Goal: Task Accomplishment & Management: Use online tool/utility

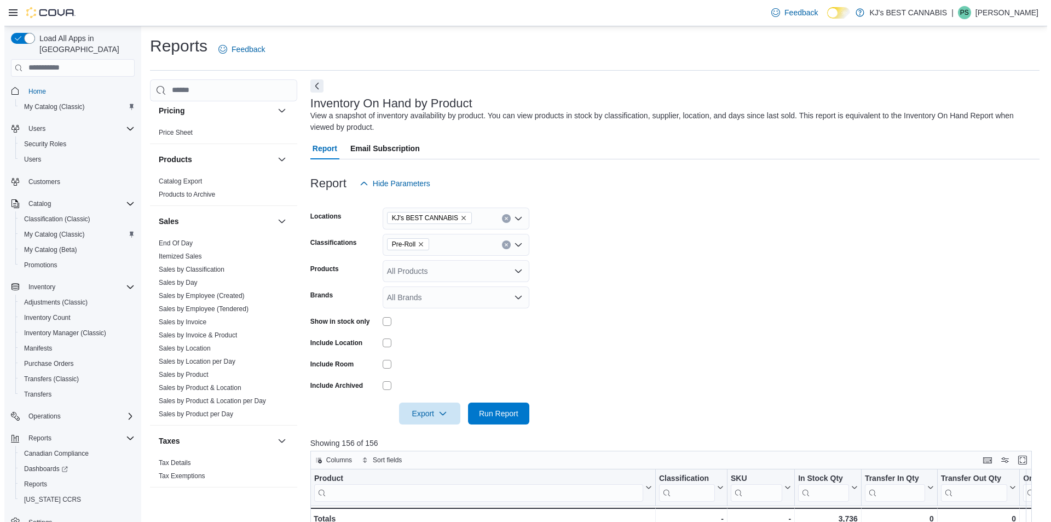
scroll to position [664, 0]
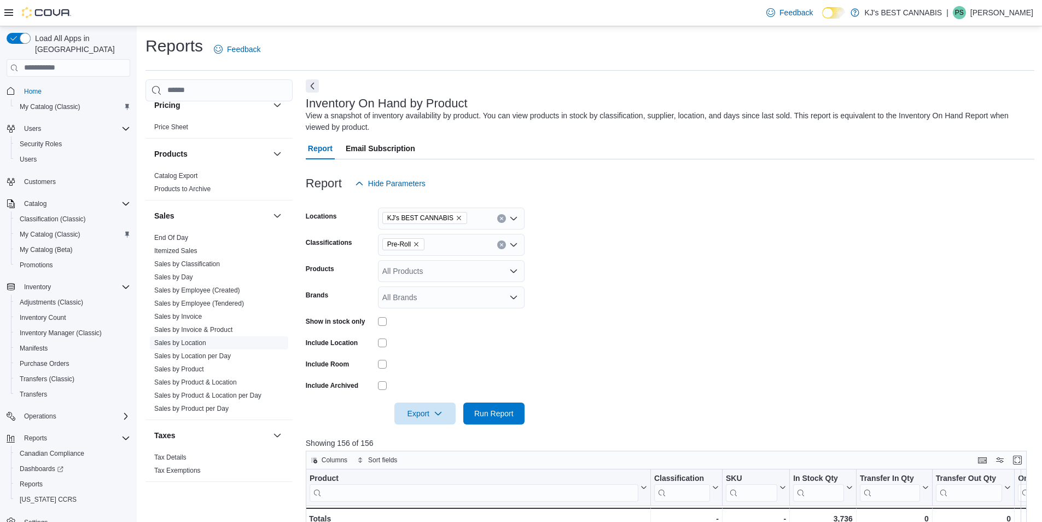
click at [187, 340] on link "Sales by Location" at bounding box center [180, 343] width 52 height 8
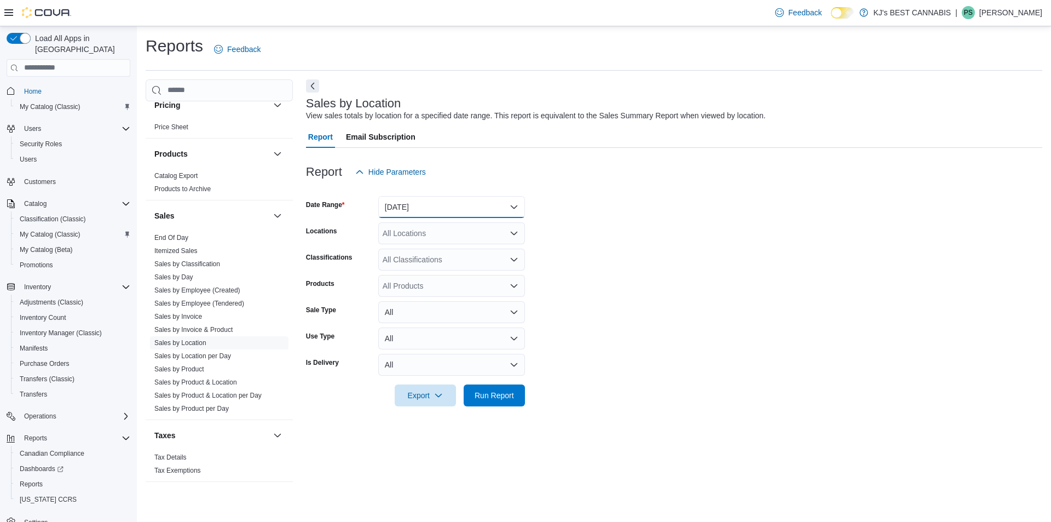
click at [416, 210] on button "[DATE]" at bounding box center [451, 207] width 147 height 22
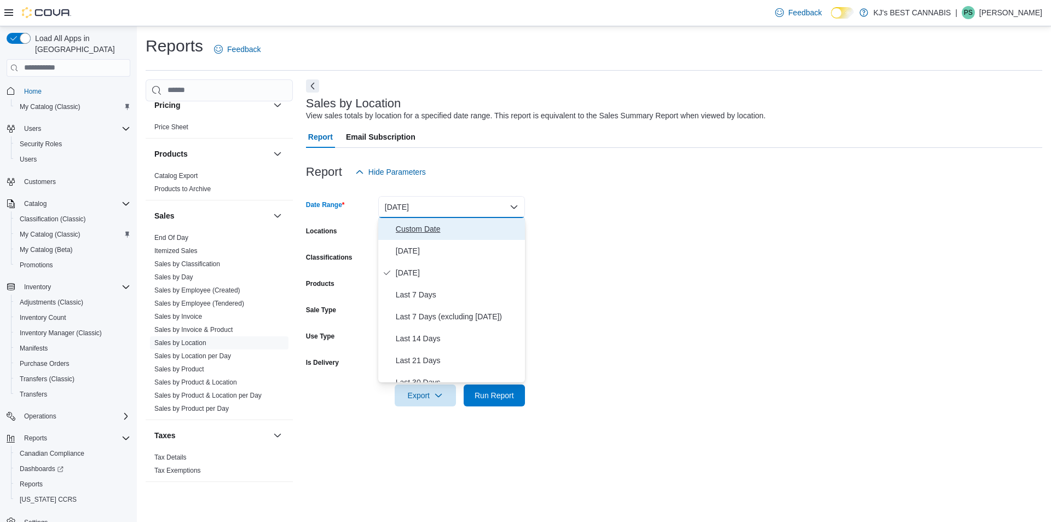
click at [418, 228] on span "Custom Date" at bounding box center [458, 228] width 125 height 13
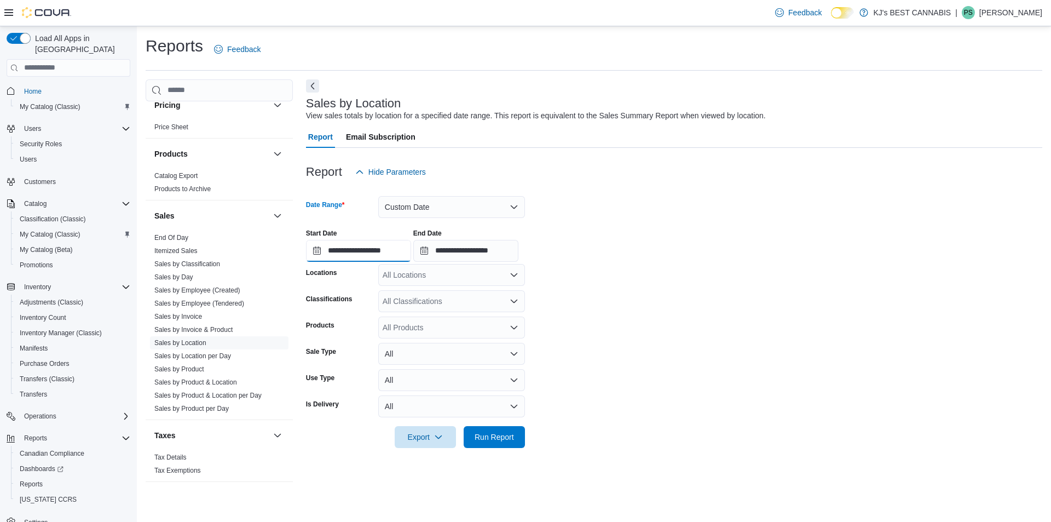
click at [337, 259] on input "**********" at bounding box center [358, 251] width 105 height 22
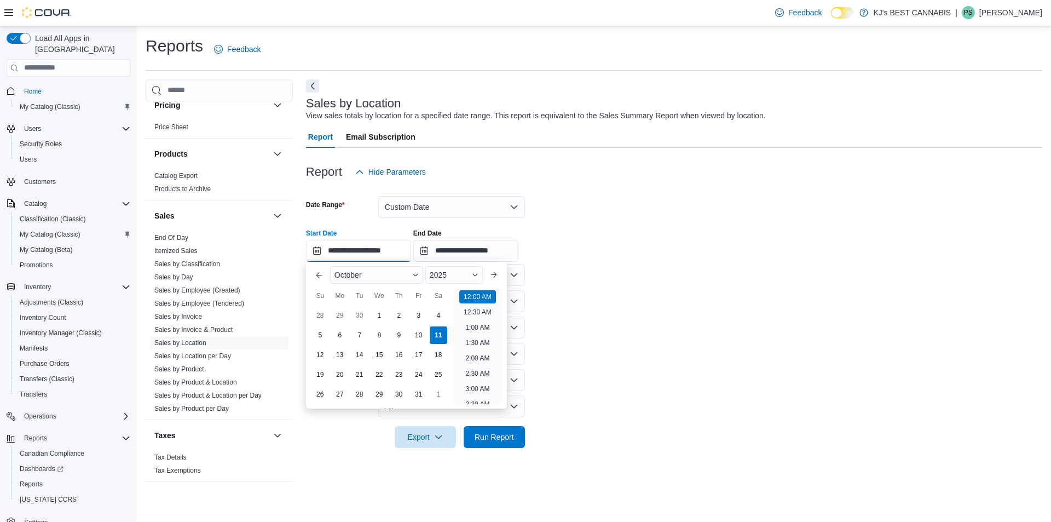
scroll to position [34, 0]
click at [419, 334] on div "10" at bounding box center [418, 334] width 19 height 19
type input "**********"
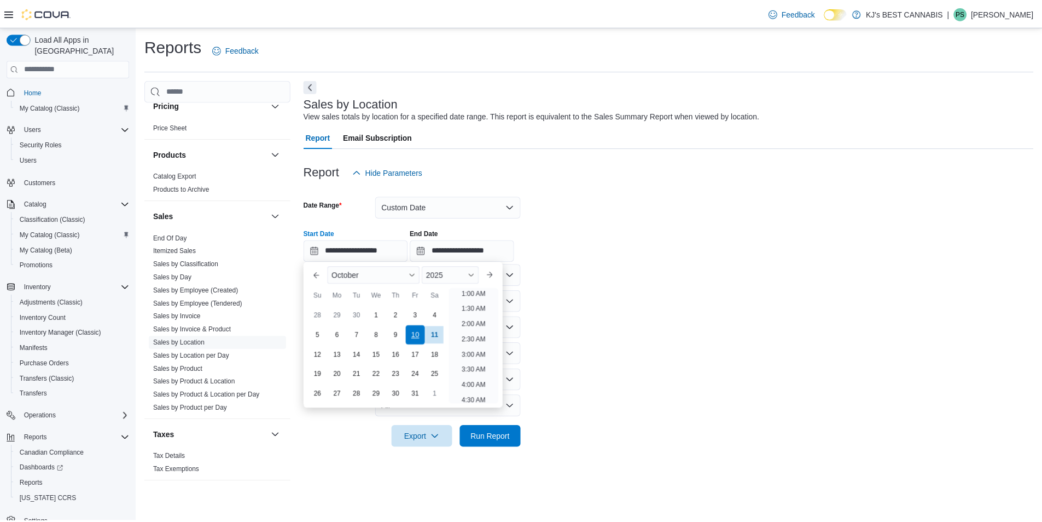
scroll to position [2, 0]
click at [748, 207] on form "**********" at bounding box center [674, 315] width 736 height 265
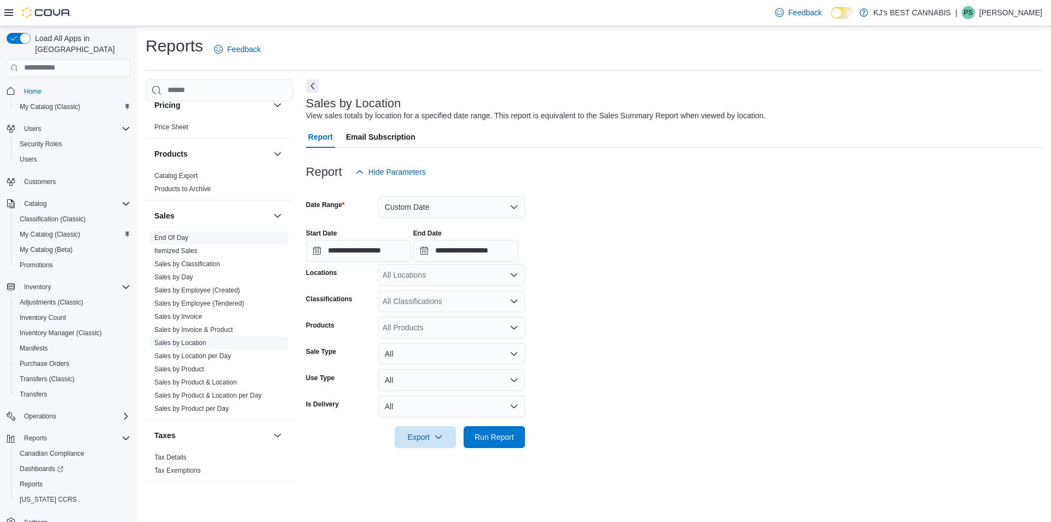
click at [180, 241] on span "End Of Day" at bounding box center [219, 237] width 138 height 13
click at [178, 240] on link "End Of Day" at bounding box center [171, 238] width 34 height 8
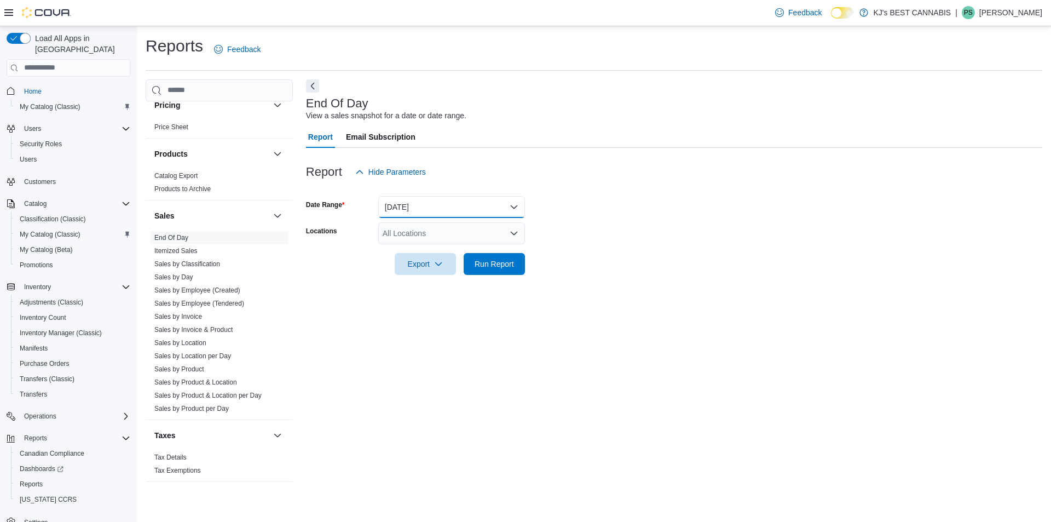
click at [413, 208] on button "[DATE]" at bounding box center [451, 207] width 147 height 22
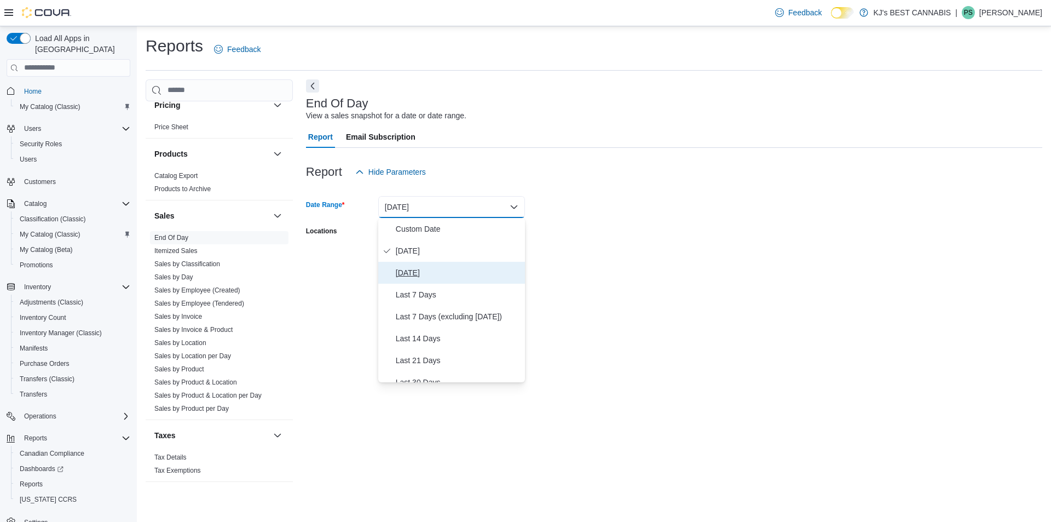
click at [412, 274] on span "[DATE]" at bounding box center [458, 272] width 125 height 13
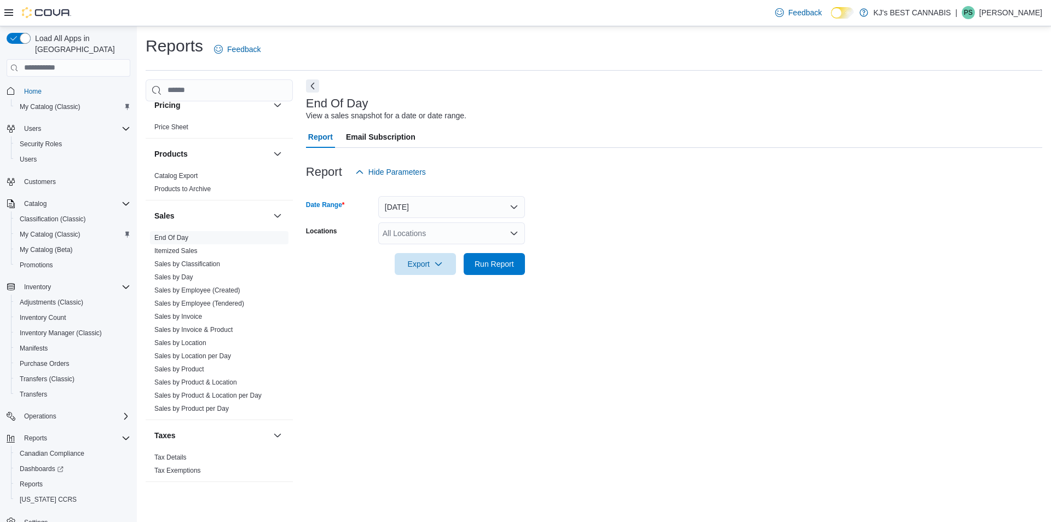
click at [720, 220] on form "Date Range [DATE] Locations All Locations Export Run Report" at bounding box center [674, 229] width 736 height 92
click at [425, 229] on div "All Locations" at bounding box center [451, 233] width 147 height 22
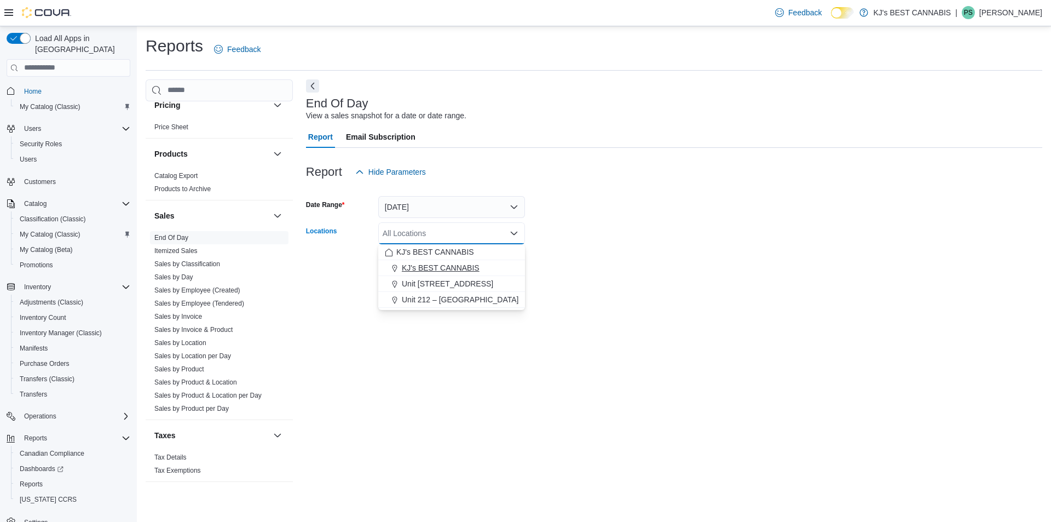
click at [448, 263] on span "KJ's BEST CANNABIS" at bounding box center [441, 267] width 78 height 11
click at [690, 265] on form "Date Range [DATE] Locations KJ's BEST CANNABIS Combo box. Selected. KJ's BEST C…" at bounding box center [674, 229] width 736 height 92
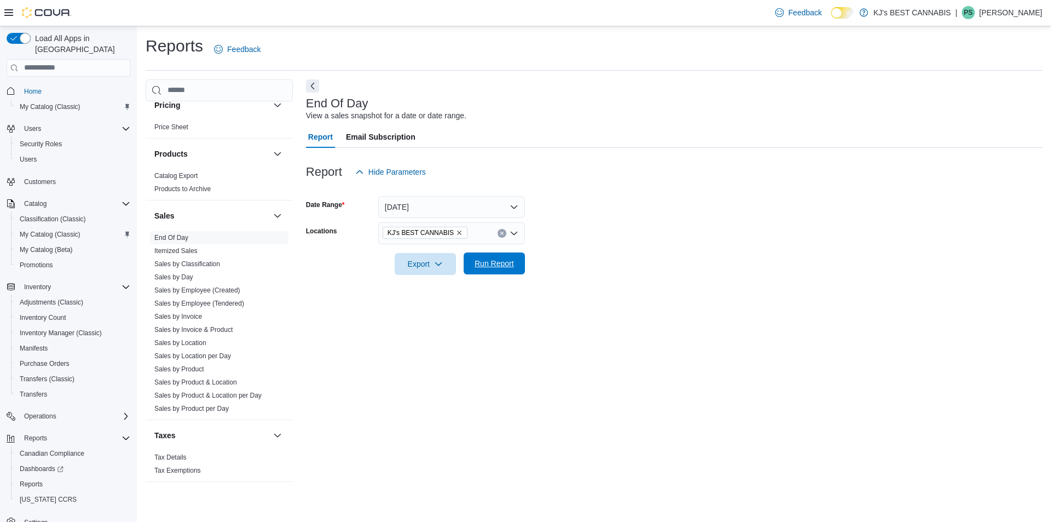
click at [482, 266] on span "Run Report" at bounding box center [493, 263] width 39 height 11
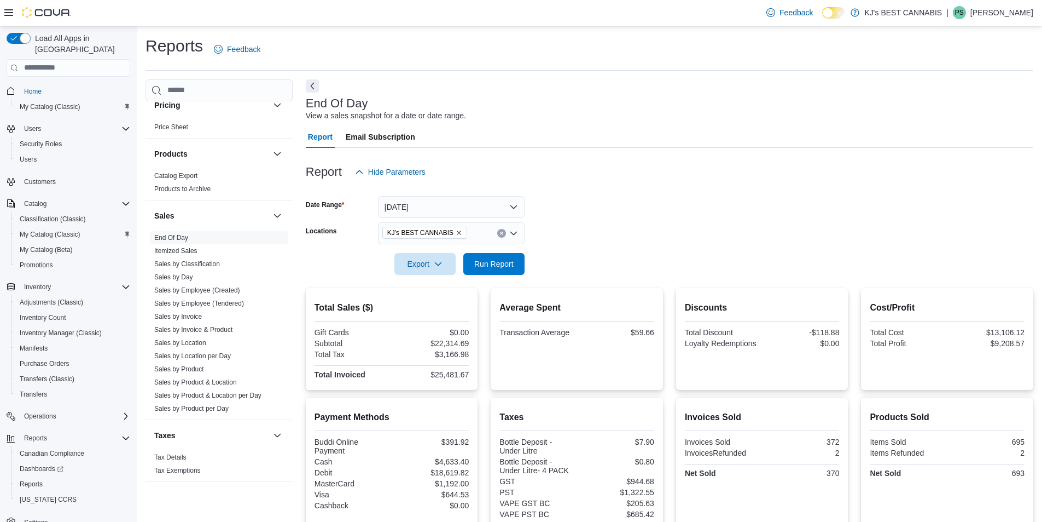
click at [456, 231] on icon "Remove KJ's BEST CANNABIS from selection in this group" at bounding box center [459, 232] width 7 height 7
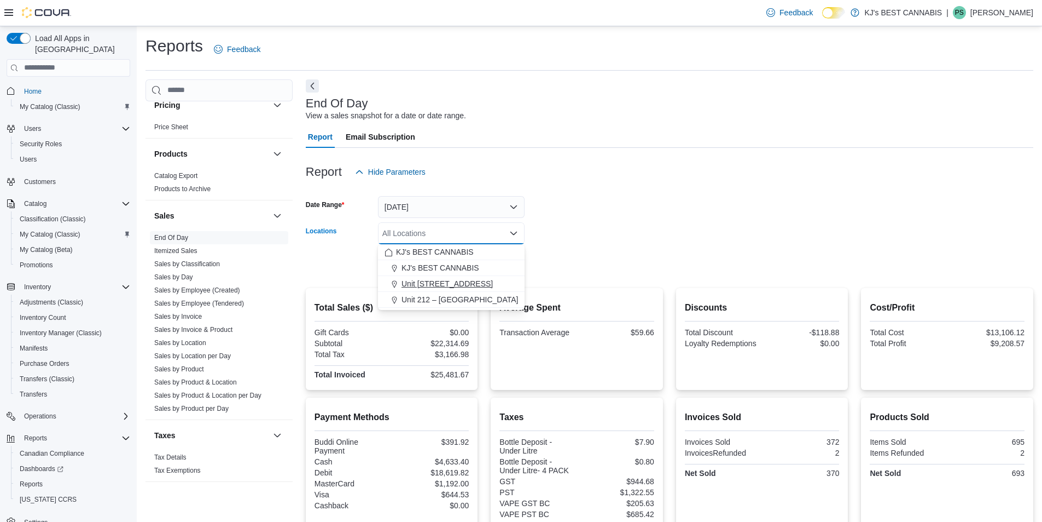
click at [437, 283] on span "Unit [STREET_ADDRESS]" at bounding box center [447, 283] width 91 height 11
click at [659, 263] on form "Date Range [DATE] Locations Unit [STREET_ADDRESS] Combo box. Selected. [STREET_…" at bounding box center [670, 229] width 728 height 92
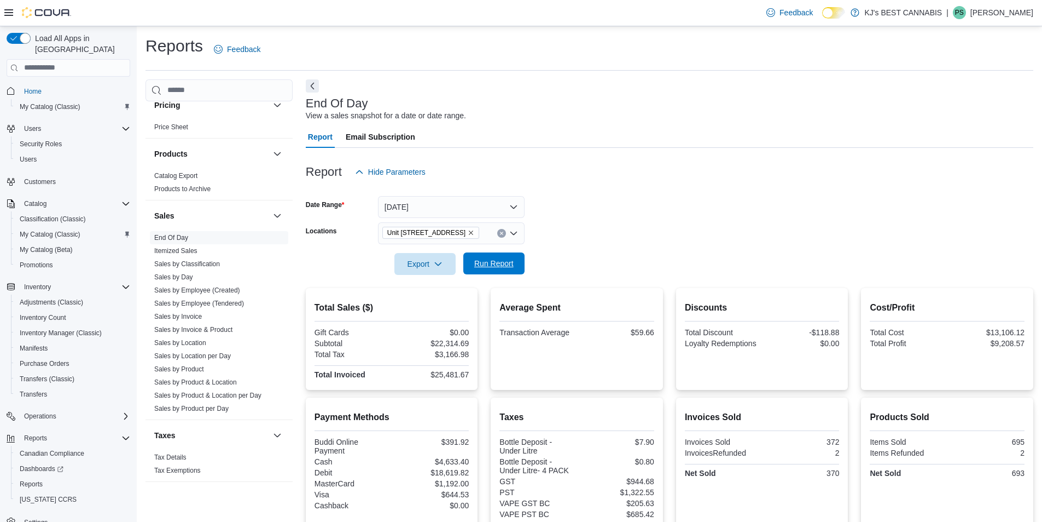
click at [500, 269] on span "Run Report" at bounding box center [494, 263] width 48 height 22
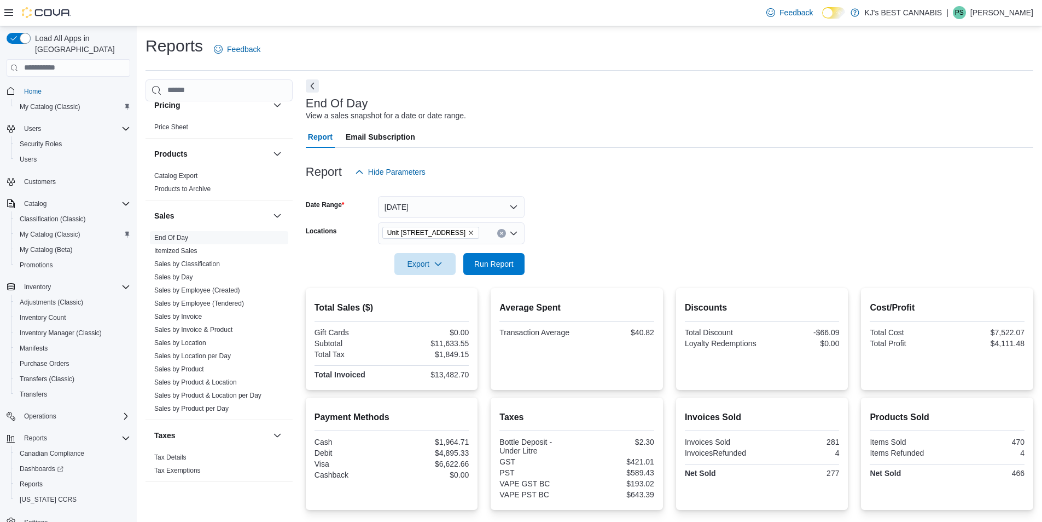
click at [474, 235] on icon "Remove Unit 103- 2700 Barnet Highway from selection in this group" at bounding box center [471, 232] width 7 height 7
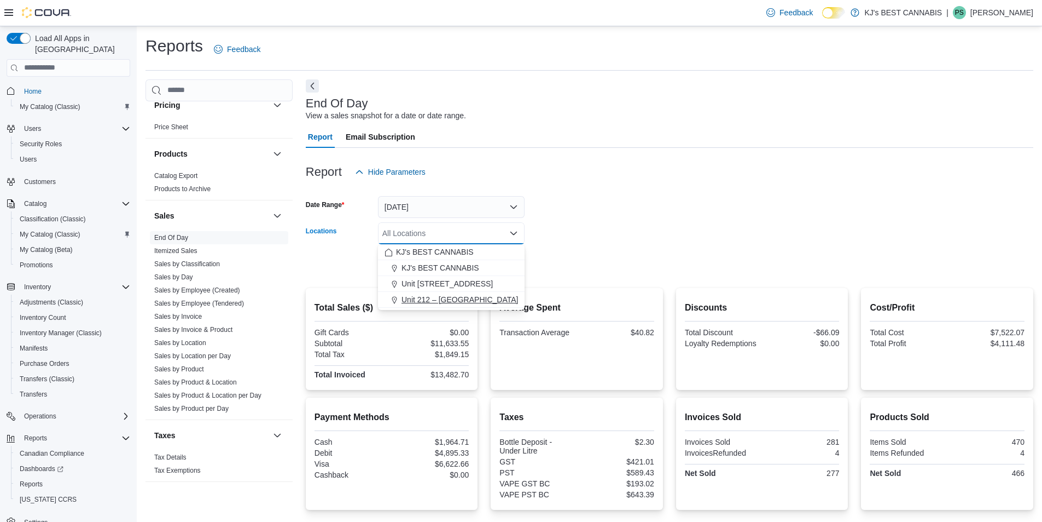
click at [455, 304] on span "Unit 212 – [GEOGRAPHIC_DATA]" at bounding box center [460, 299] width 117 height 11
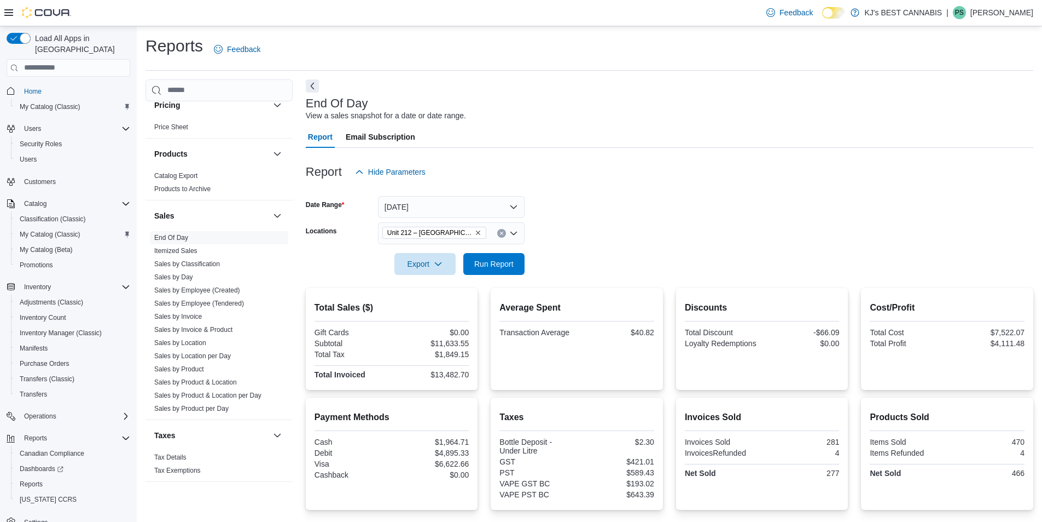
click at [610, 251] on div at bounding box center [670, 248] width 728 height 9
click at [493, 266] on span "Run Report" at bounding box center [493, 263] width 39 height 11
click at [478, 233] on icon "Remove Unit 212 – 32530 Lougheed Highway from selection in this group" at bounding box center [478, 232] width 4 height 4
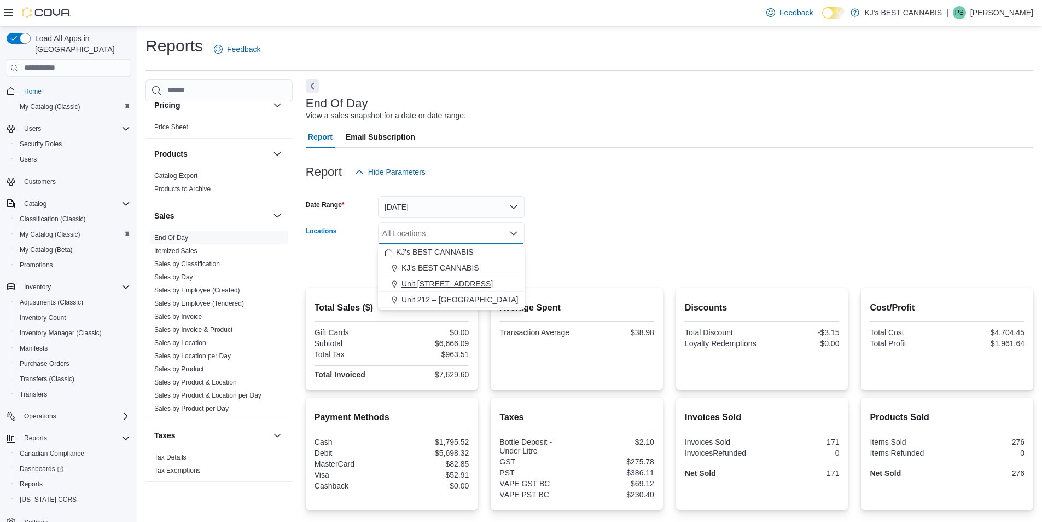
click at [445, 281] on span "Unit [STREET_ADDRESS]" at bounding box center [447, 283] width 91 height 11
click at [719, 229] on form "Date Range [DATE] Locations Unit [STREET_ADDRESS] Combo box. Selected. [STREET_…" at bounding box center [670, 229] width 728 height 92
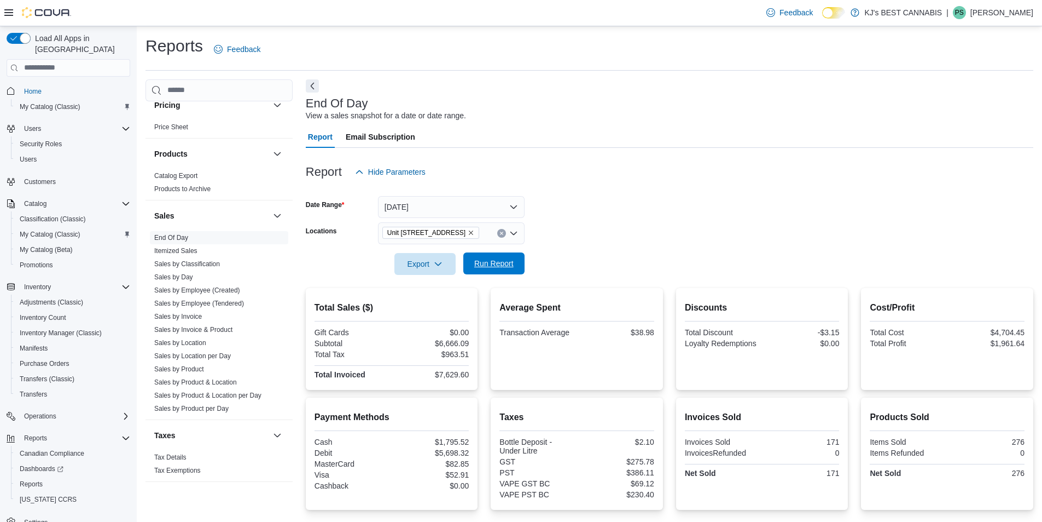
click at [496, 260] on span "Run Report" at bounding box center [493, 263] width 39 height 11
